Goal: Task Accomplishment & Management: Complete application form

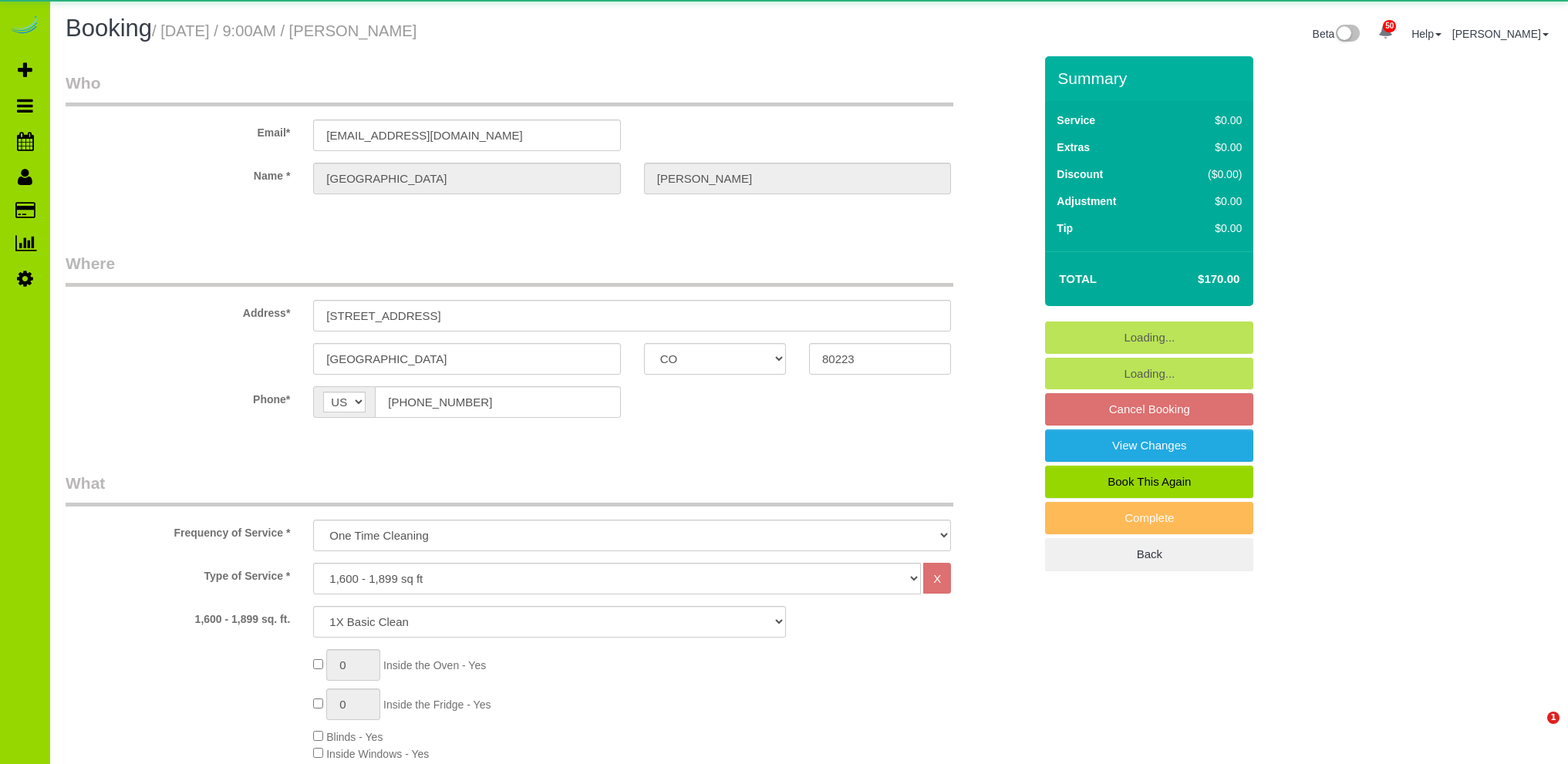
select select "CO"
select select "4"
select select "spot1"
select select "number:4"
select select "number:16"
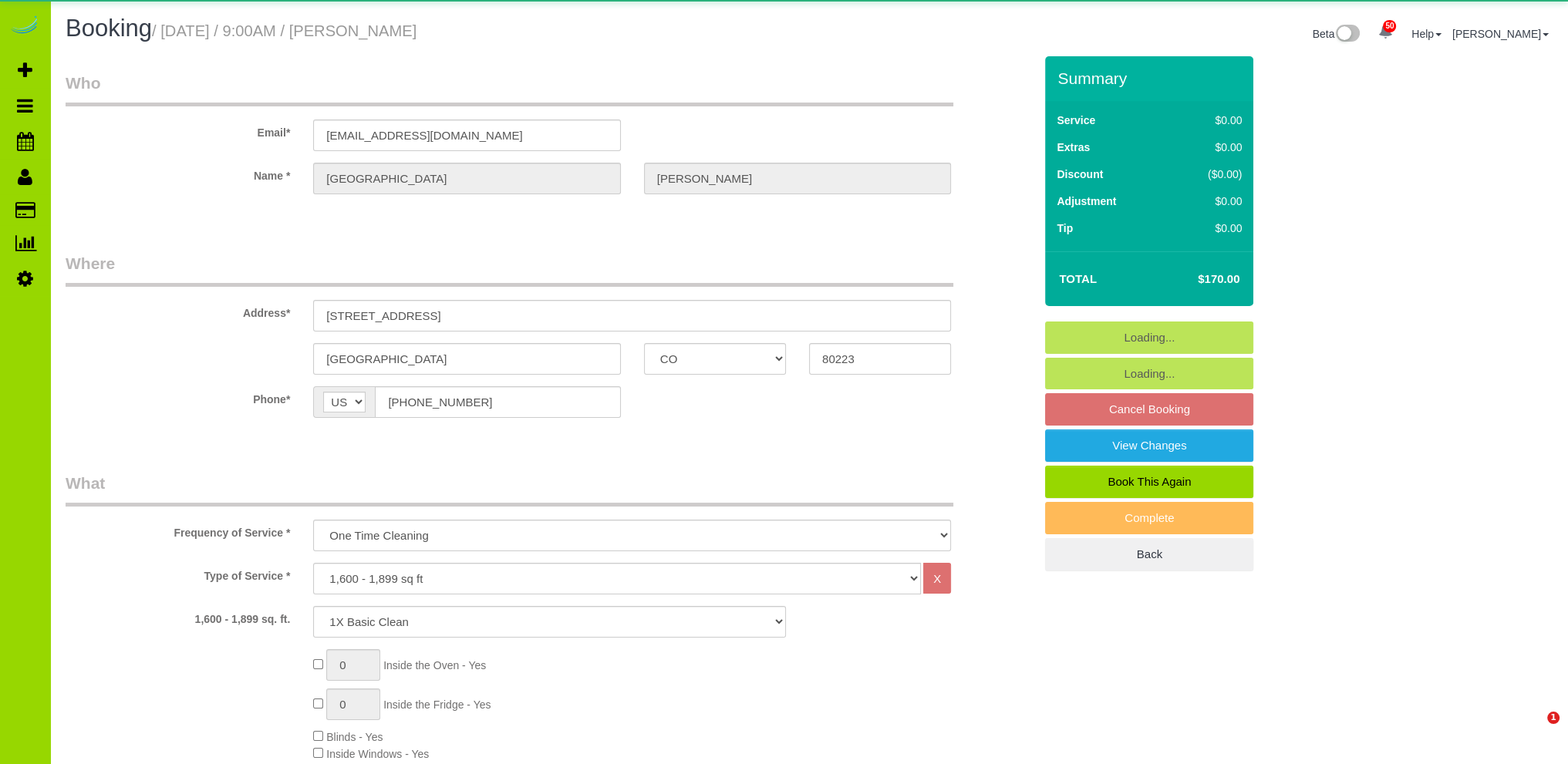
select select "object:1243"
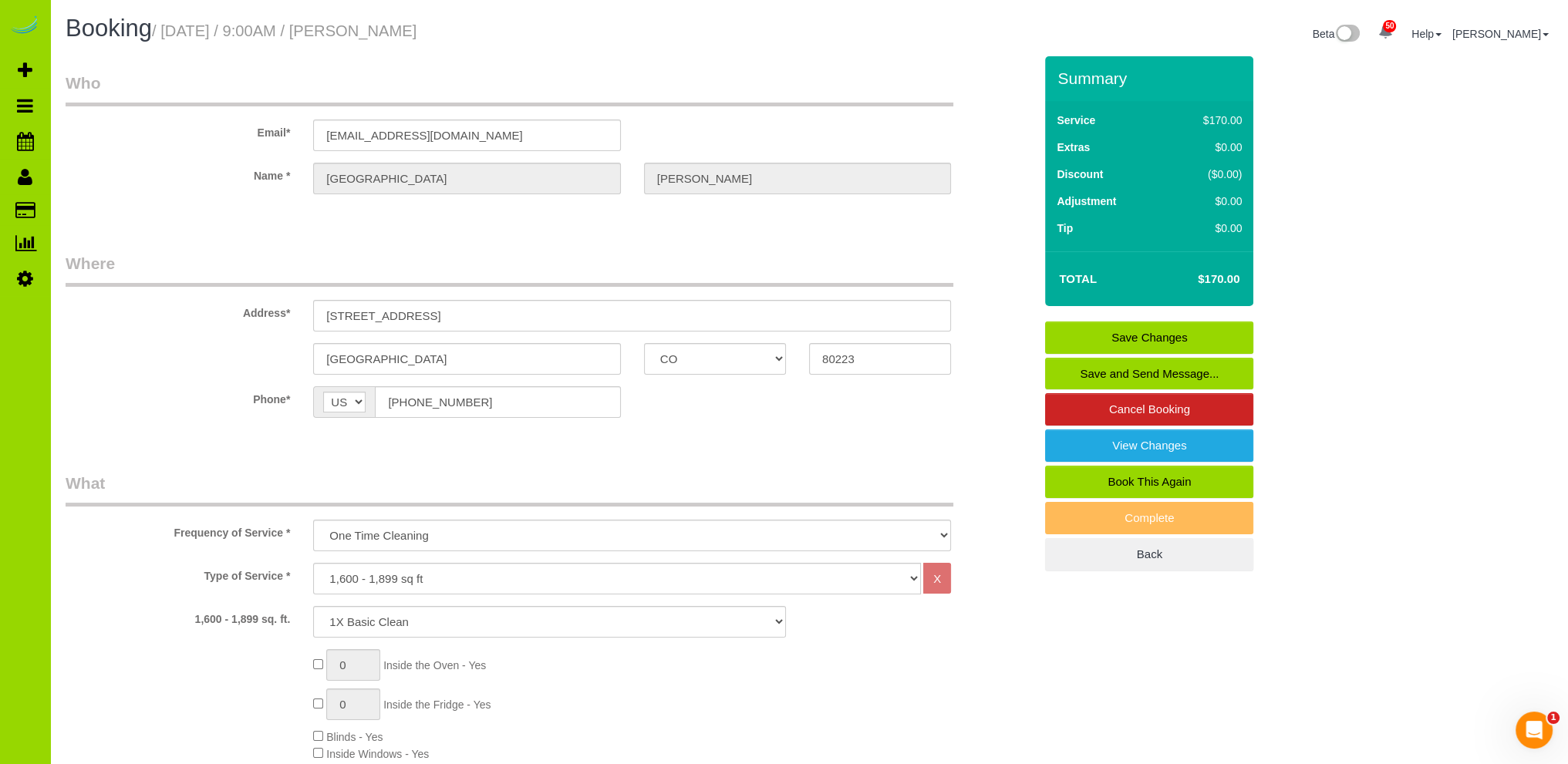
drag, startPoint x: 197, startPoint y: 159, endPoint x: 197, endPoint y: 147, distance: 12.0
click at [197, 155] on sui-booking-customer "Email* [EMAIL_ADDRESS][DOMAIN_NAME] Name * [GEOGRAPHIC_DATA][PERSON_NAME]" at bounding box center [549, 141] width 968 height 138
click at [77, 70] on span "Add Booking" at bounding box center [146, 70] width 193 height 36
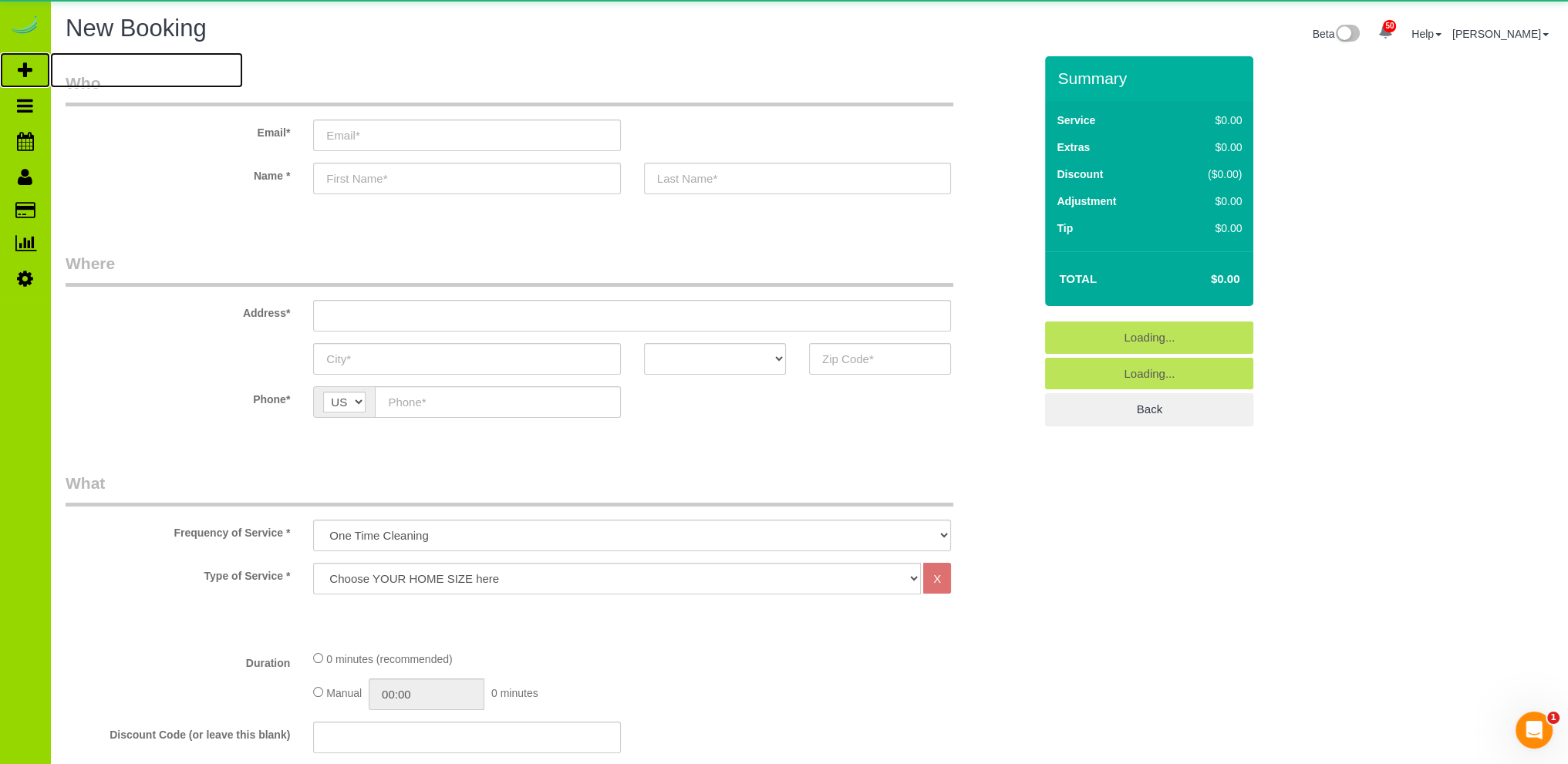
select select "object:1922"
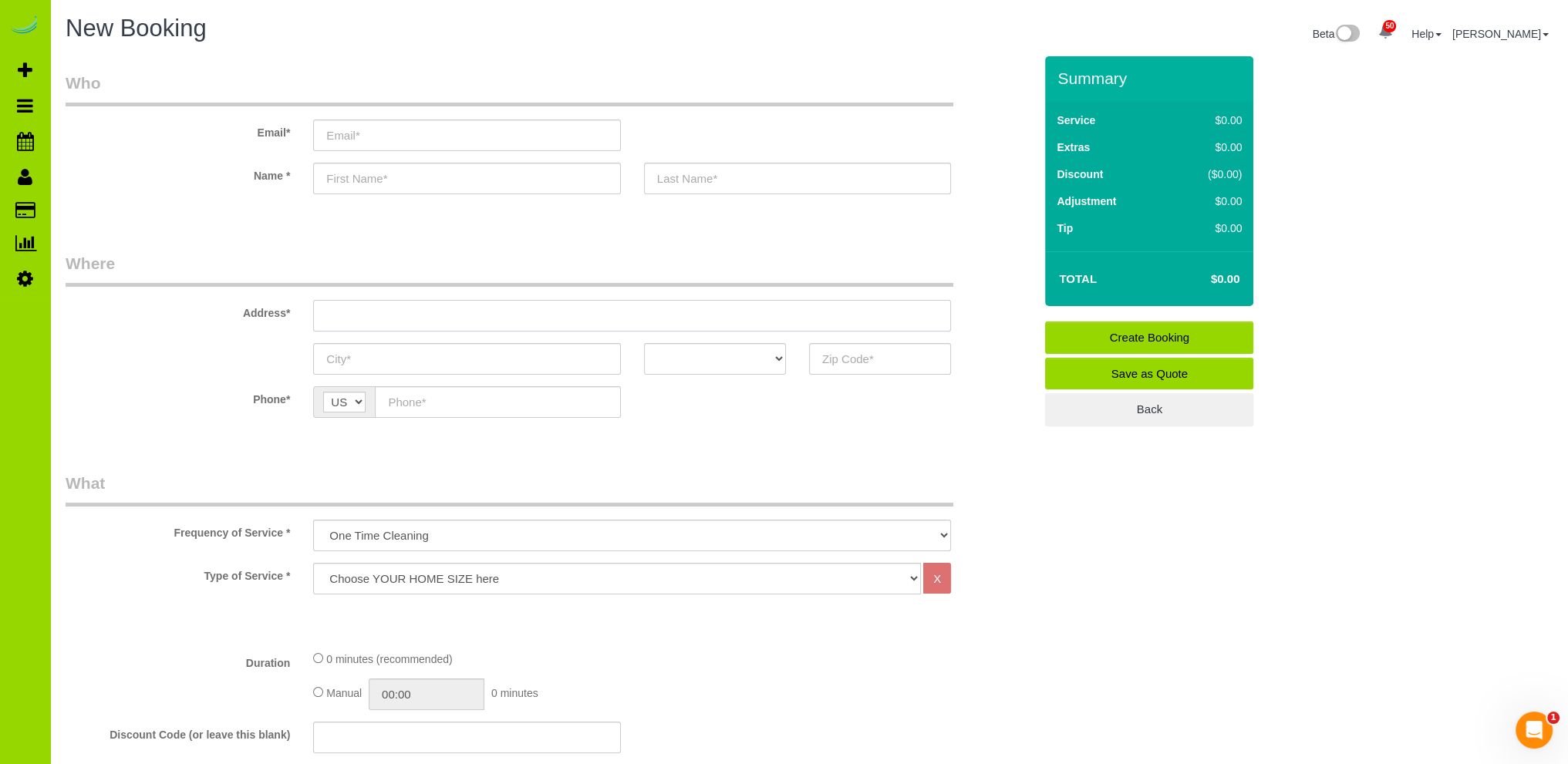
click at [387, 317] on input "text" at bounding box center [632, 316] width 638 height 32
type input "[STREET_ADDRESS][PERSON_NAME]"
click at [422, 357] on input "text" at bounding box center [467, 359] width 307 height 32
type input "[GEOGRAPHIC_DATA]"
click at [782, 354] on select "AK AL AR AZ CA CO CT DC DE [GEOGRAPHIC_DATA] [GEOGRAPHIC_DATA] HI IA ID IL IN K…" at bounding box center [715, 359] width 142 height 32
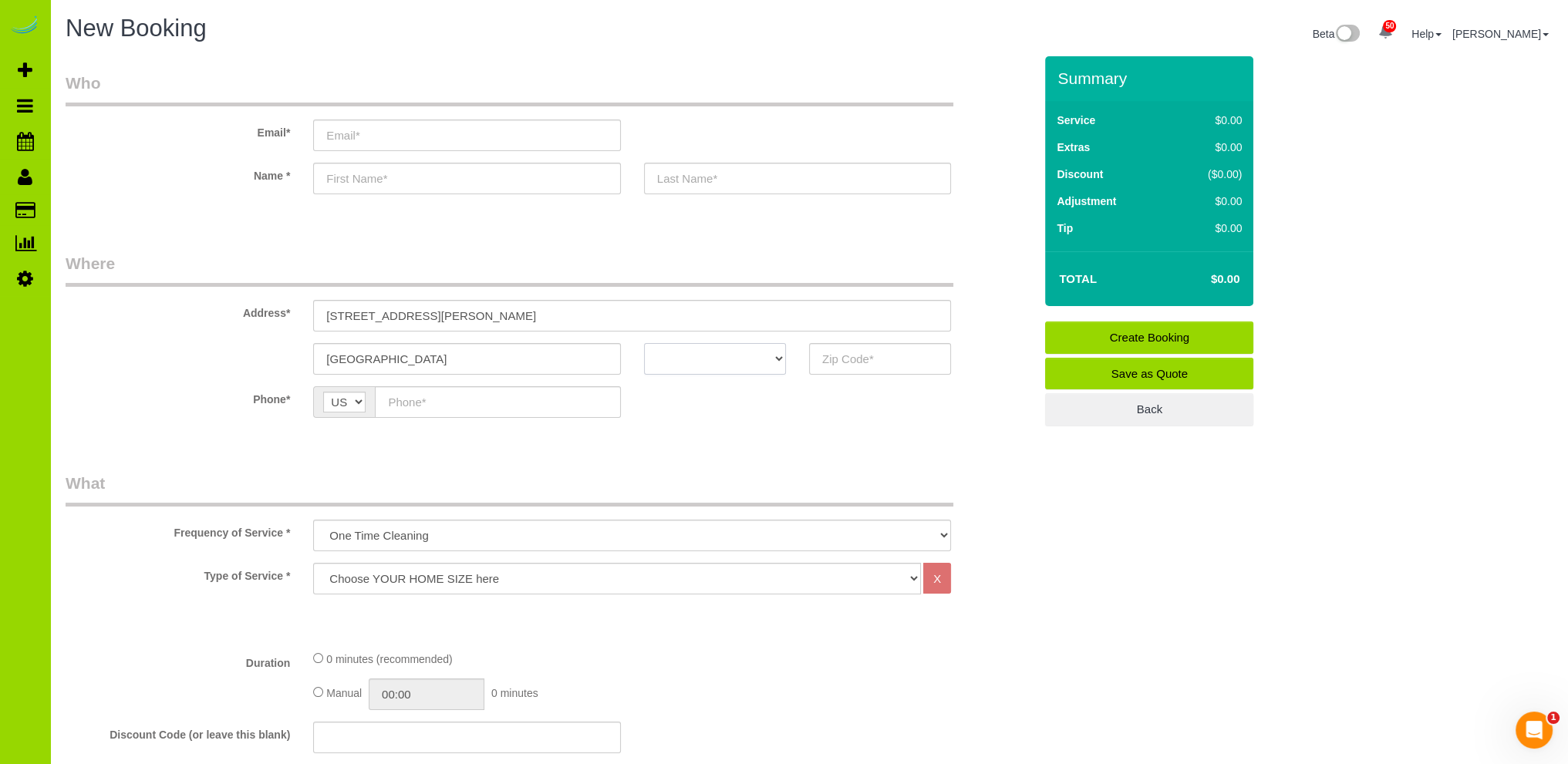
select select "CO"
click at [644, 344] on select "AK AL AR AZ CA CO CT DC DE [GEOGRAPHIC_DATA] [GEOGRAPHIC_DATA] HI IA ID IL IN K…" at bounding box center [715, 359] width 142 height 32
click at [422, 402] on input "text" at bounding box center [497, 402] width 246 height 32
type input "[PHONE_NUMBER]"
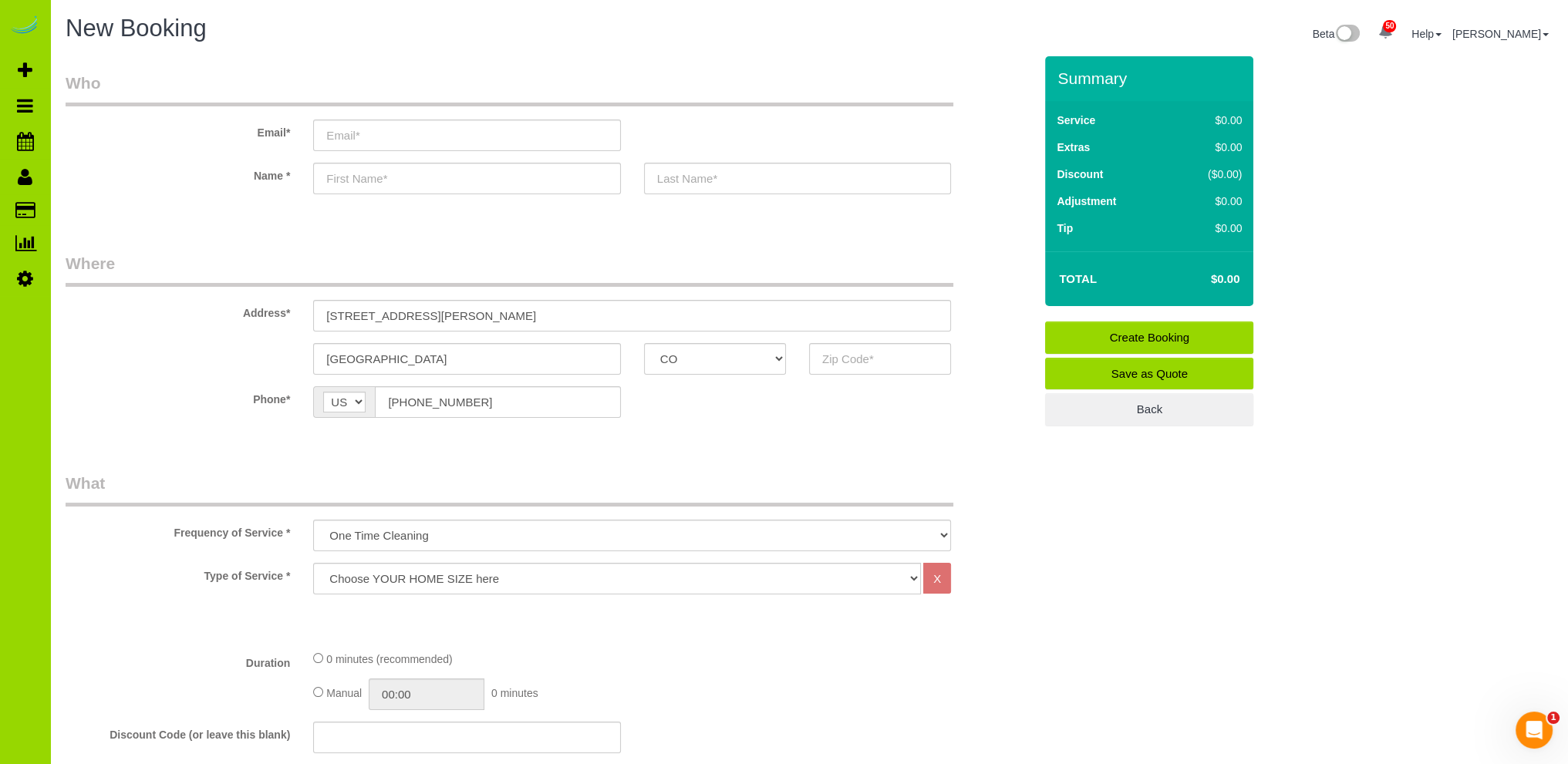
click at [485, 580] on select "Choose YOUR HOME SIZE here Hourly Cleaning 1 - 999 square feet 1,000 - 1,299 sq…" at bounding box center [616, 579] width 608 height 32
select select "34"
click at [313, 563] on select "Choose YOUR HOME SIZE here Hourly Cleaning 1 - 999 square feet 1,000 - 1,299 sq…" at bounding box center [616, 579] width 608 height 32
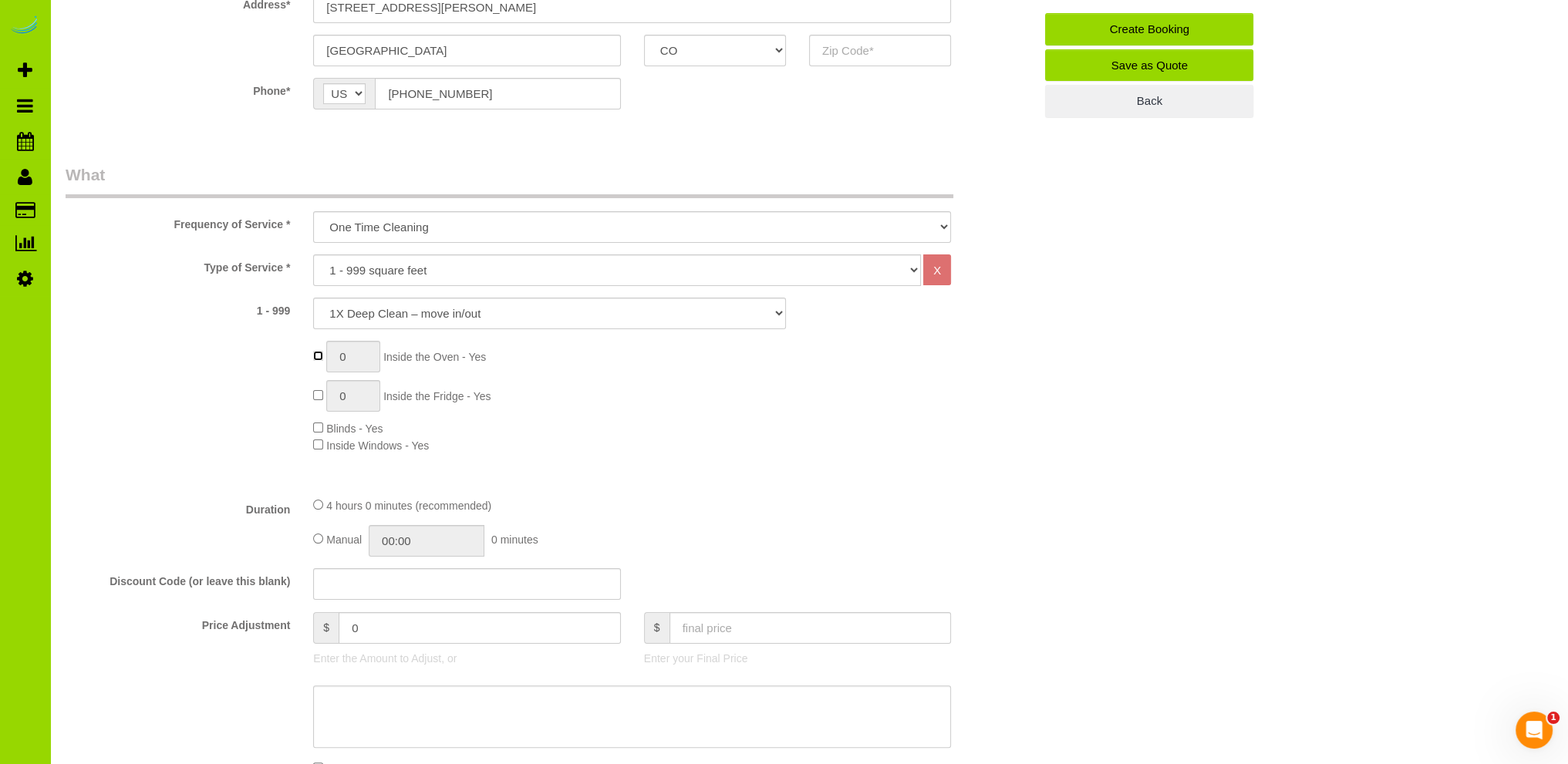
type input "1"
type input "0"
type input "1"
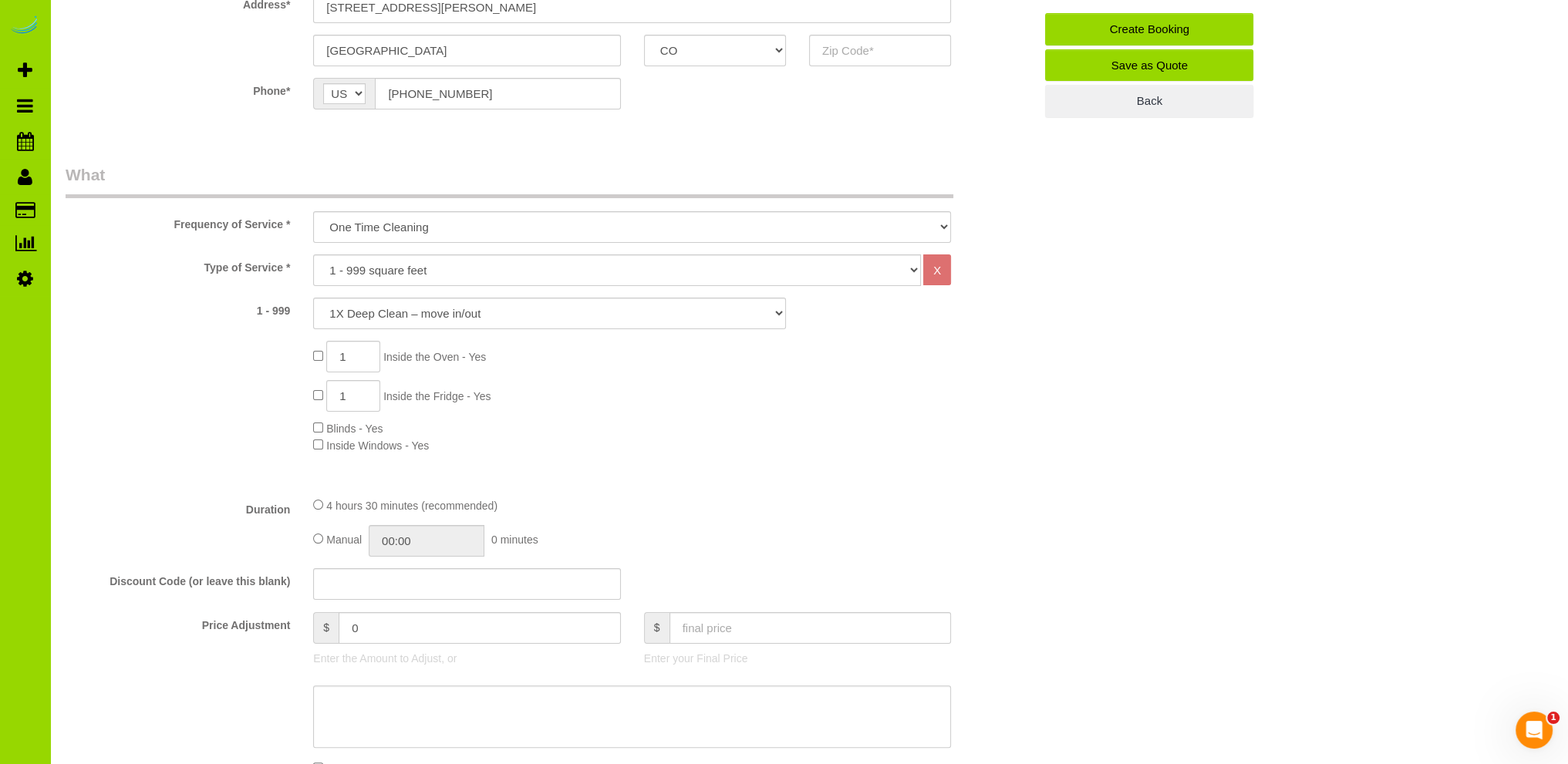
click at [562, 405] on div "1 Inside the Oven - Yes 1 Inside the Fridge - Yes Blinds - Yes Inside Windows -…" at bounding box center [673, 396] width 744 height 112
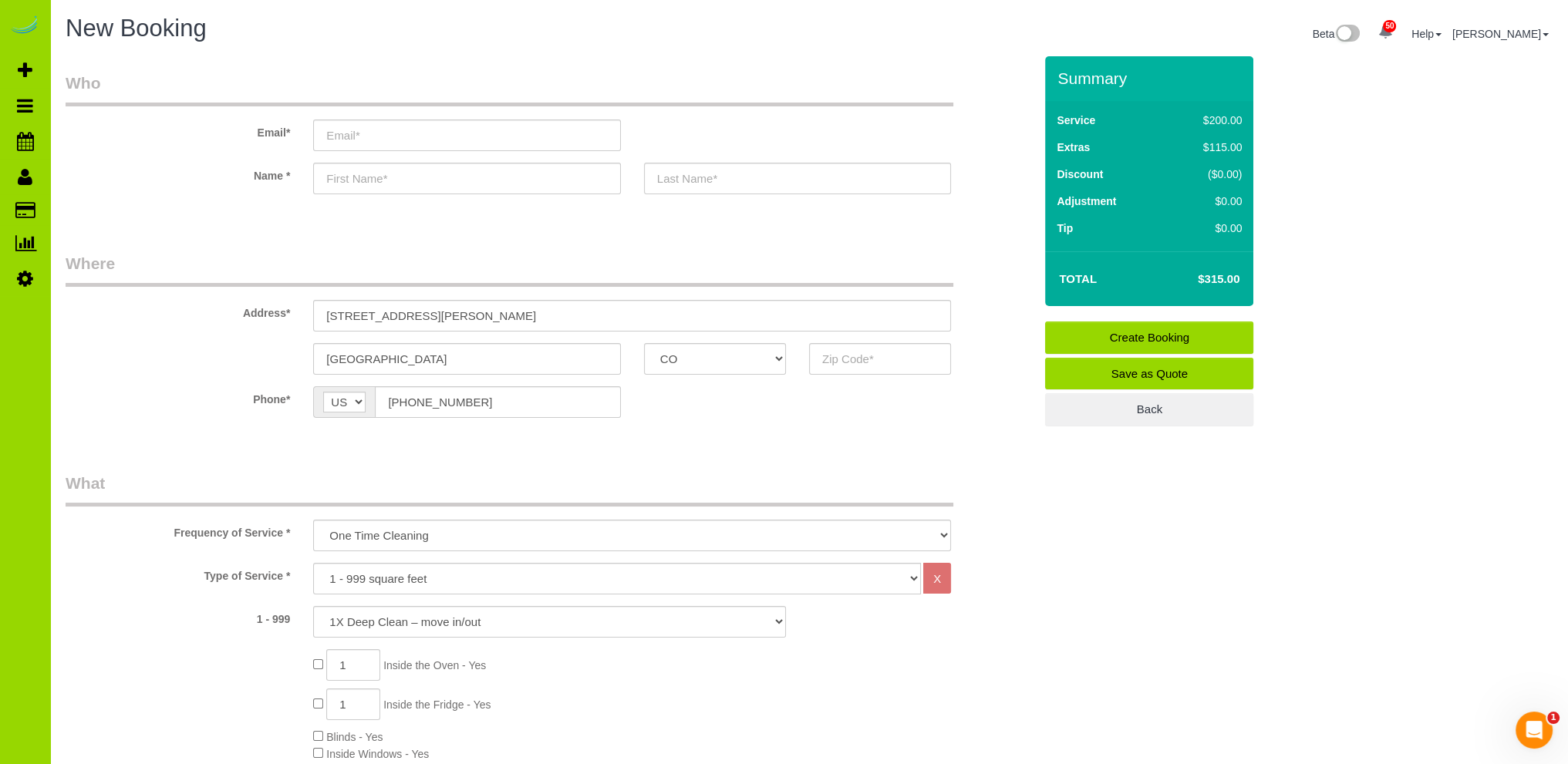
drag, startPoint x: 1179, startPoint y: 516, endPoint x: 1170, endPoint y: 536, distance: 21.9
click at [169, 340] on sui-booking-address "Address* [STREET_ADDRESS][PERSON_NAME] [GEOGRAPHIC_DATA] AK AL AR AZ CA CO CT D…" at bounding box center [549, 314] width 968 height 123
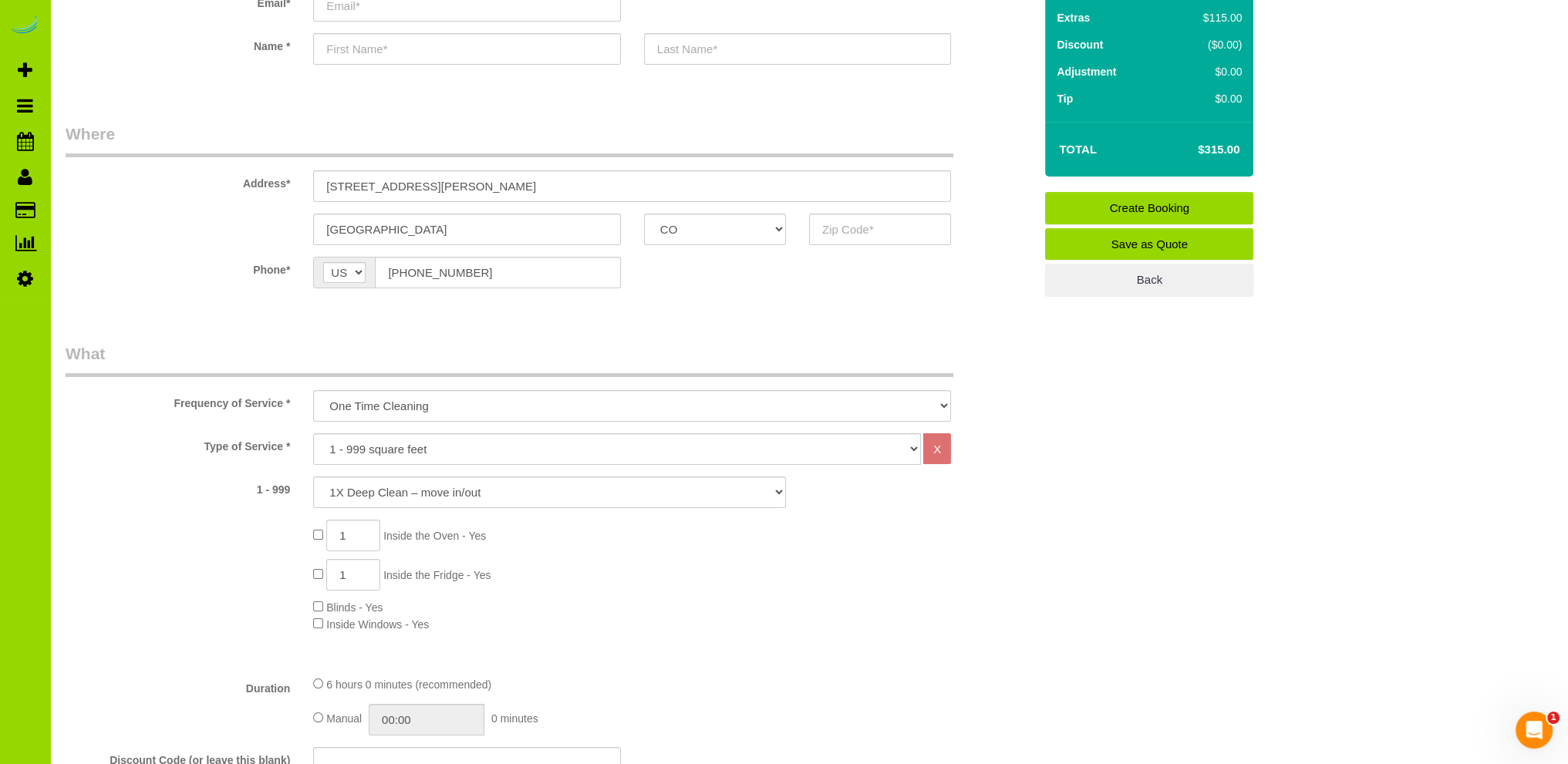
scroll to position [155, 0]
